Goal: Task Accomplishment & Management: Manage account settings

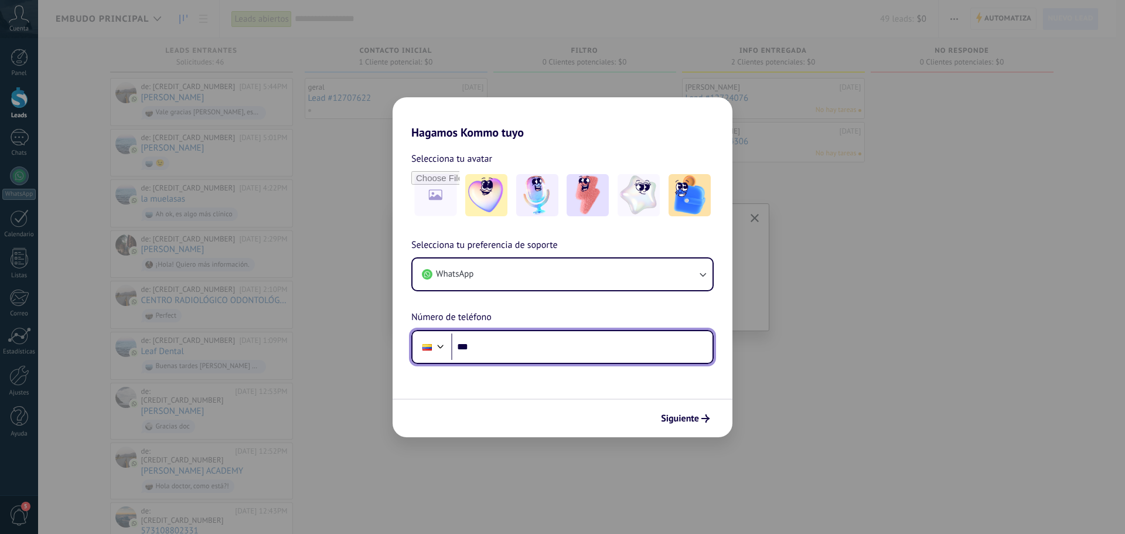
click at [548, 347] on input "***" at bounding box center [581, 346] width 261 height 27
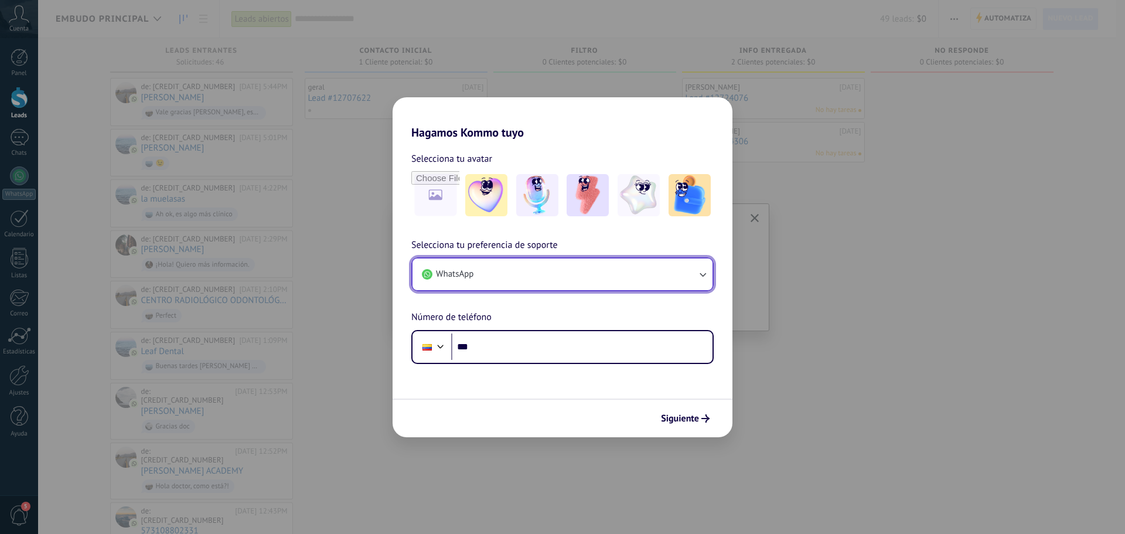
click at [524, 279] on button "WhatsApp" at bounding box center [562, 274] width 300 height 32
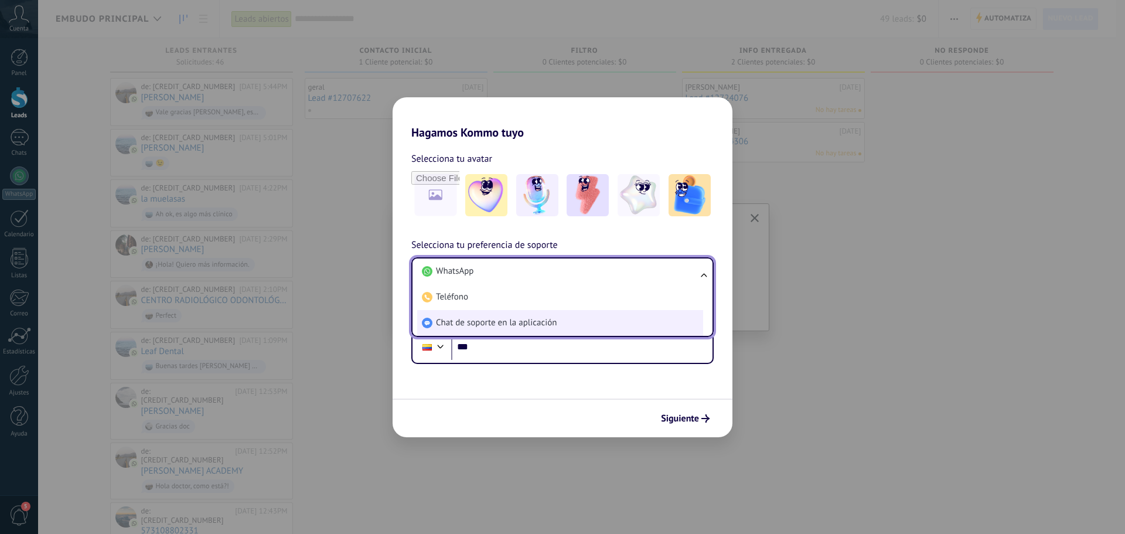
click at [525, 323] on span "Chat de soporte en la aplicación" at bounding box center [496, 323] width 121 height 12
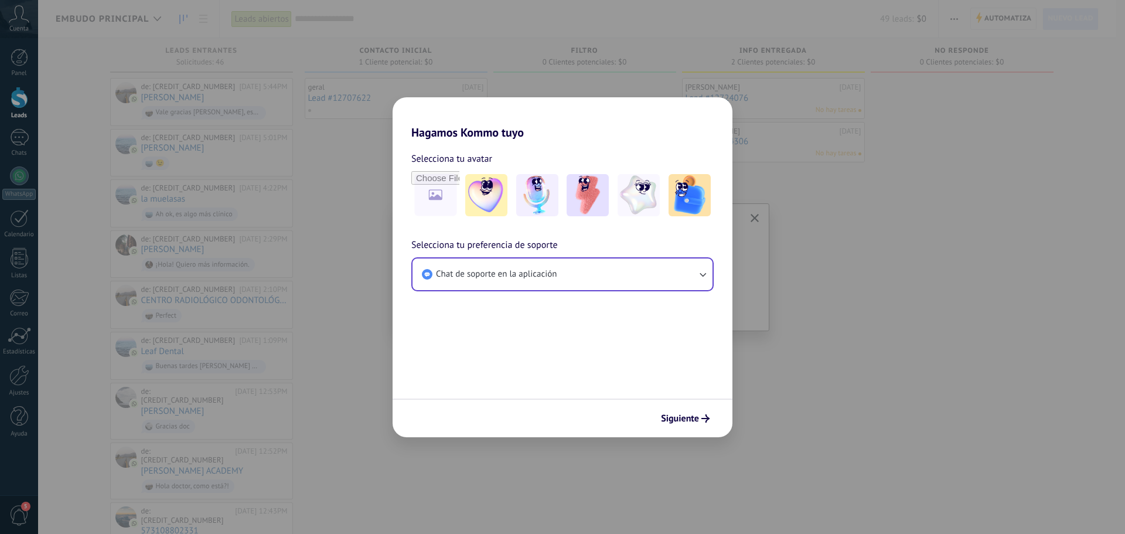
click at [587, 316] on form "Selecciona tu avatar Selecciona tu preferencia de soporte Chat de soporte en la…" at bounding box center [562, 288] width 340 height 298
click at [691, 425] on button "Siguiente" at bounding box center [684, 418] width 59 height 20
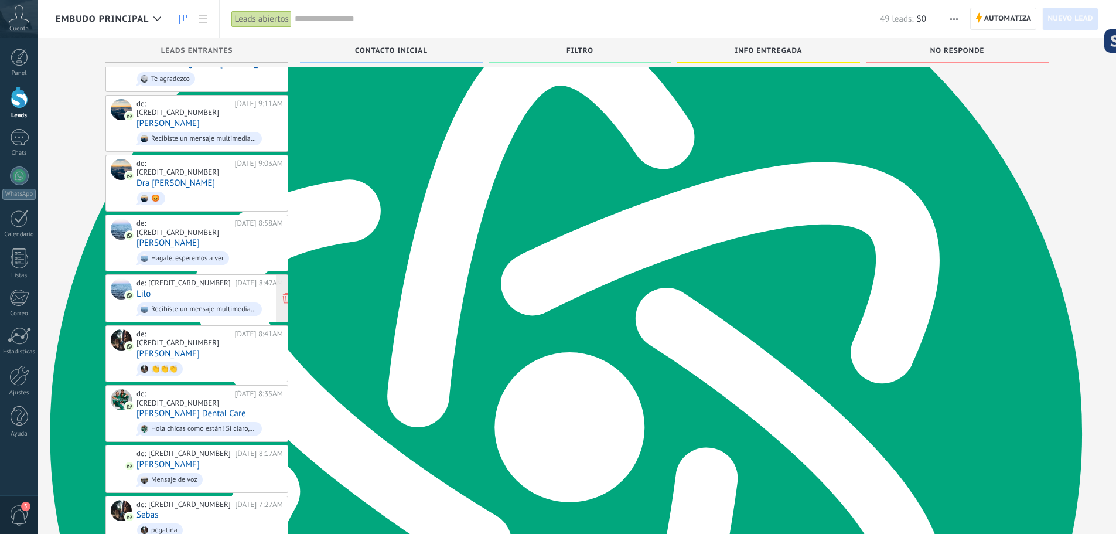
scroll to position [690, 0]
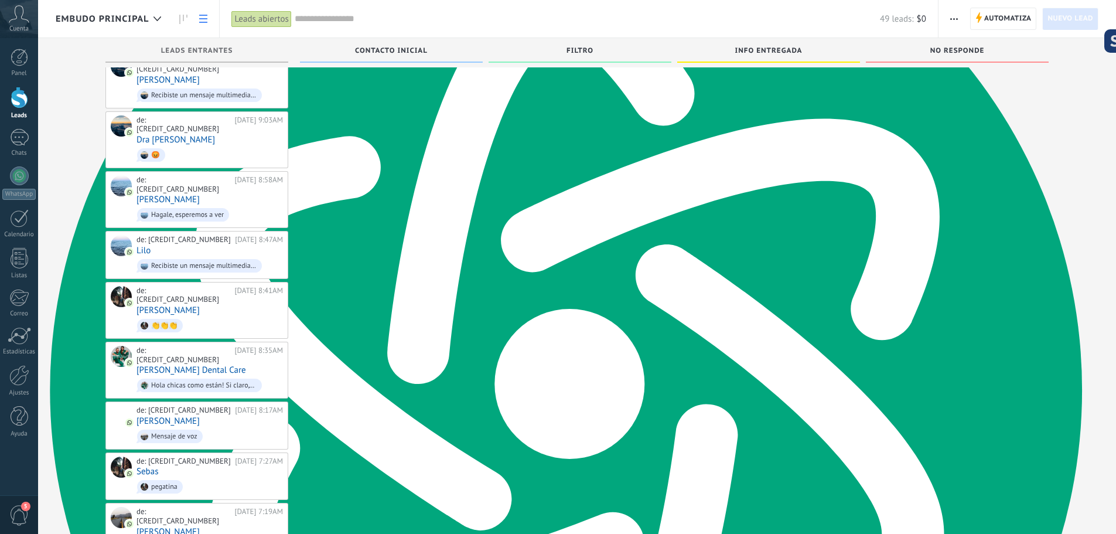
click at [196, 19] on link at bounding box center [203, 19] width 20 height 23
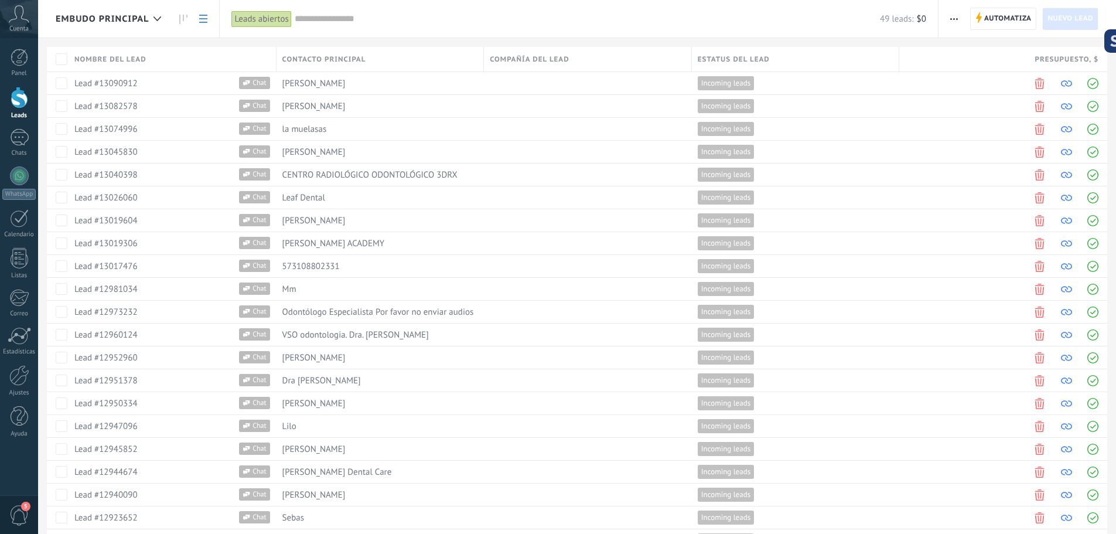
click at [186, 16] on icon at bounding box center [183, 19] width 8 height 9
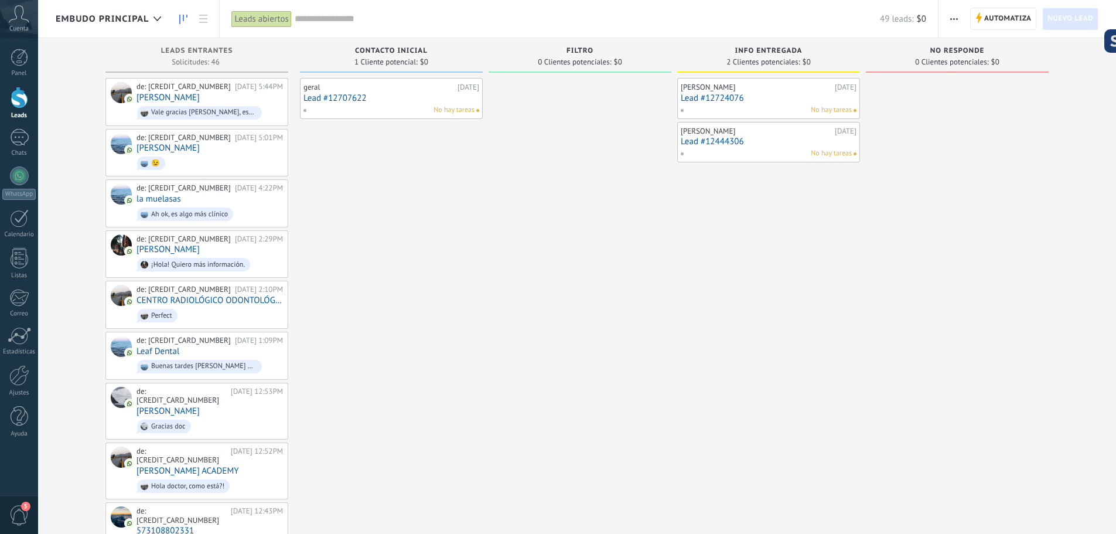
click at [157, 19] on icon at bounding box center [157, 18] width 8 height 5
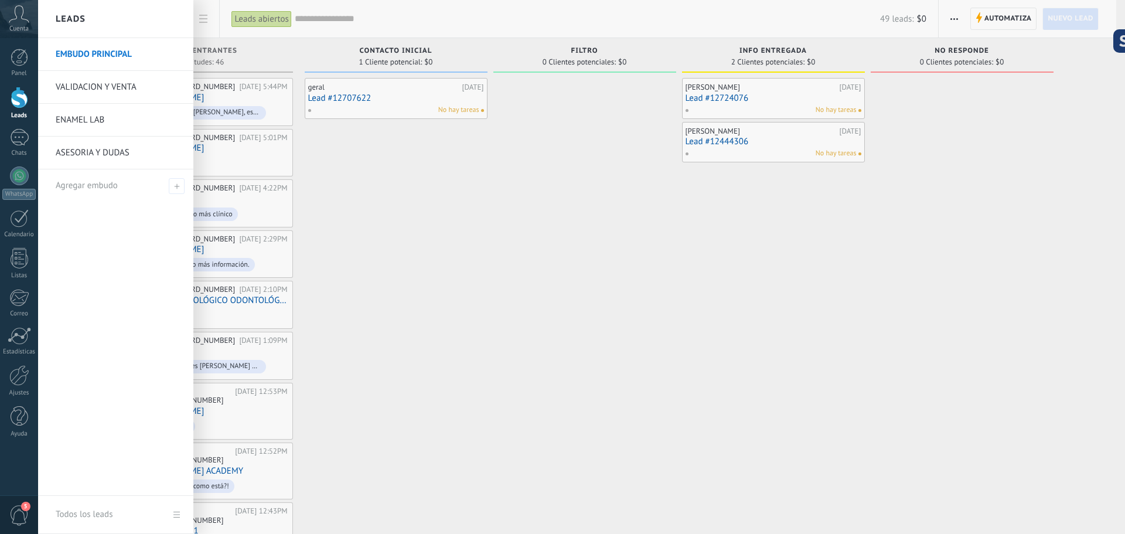
click at [115, 82] on link "VALIDACION Y VENTA" at bounding box center [119, 87] width 126 height 33
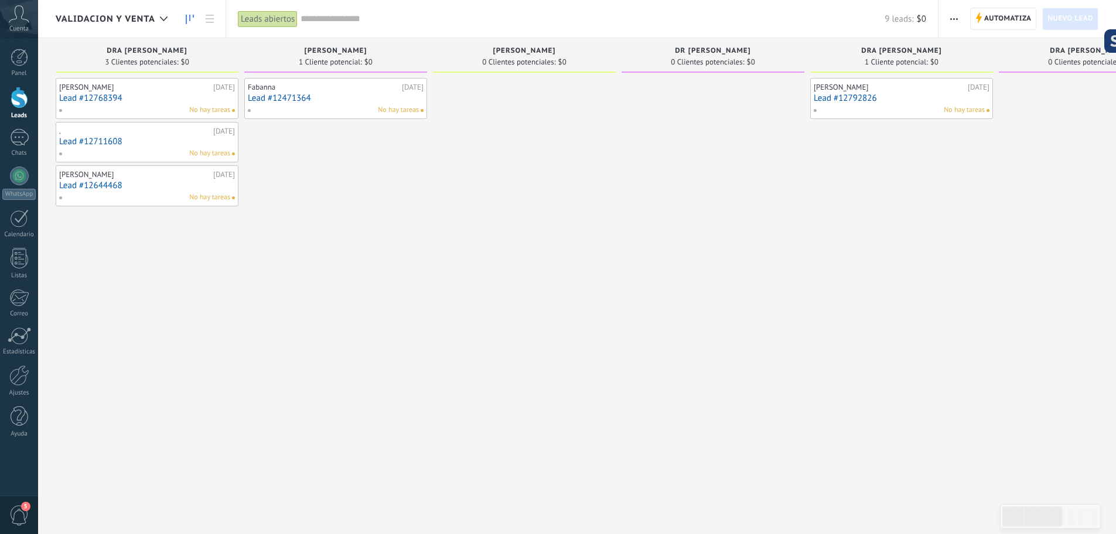
click at [159, 112] on div "No hay tareas" at bounding box center [145, 110] width 172 height 11
click at [190, 102] on link "Lead #12768394" at bounding box center [147, 98] width 176 height 10
